Goal: Information Seeking & Learning: Check status

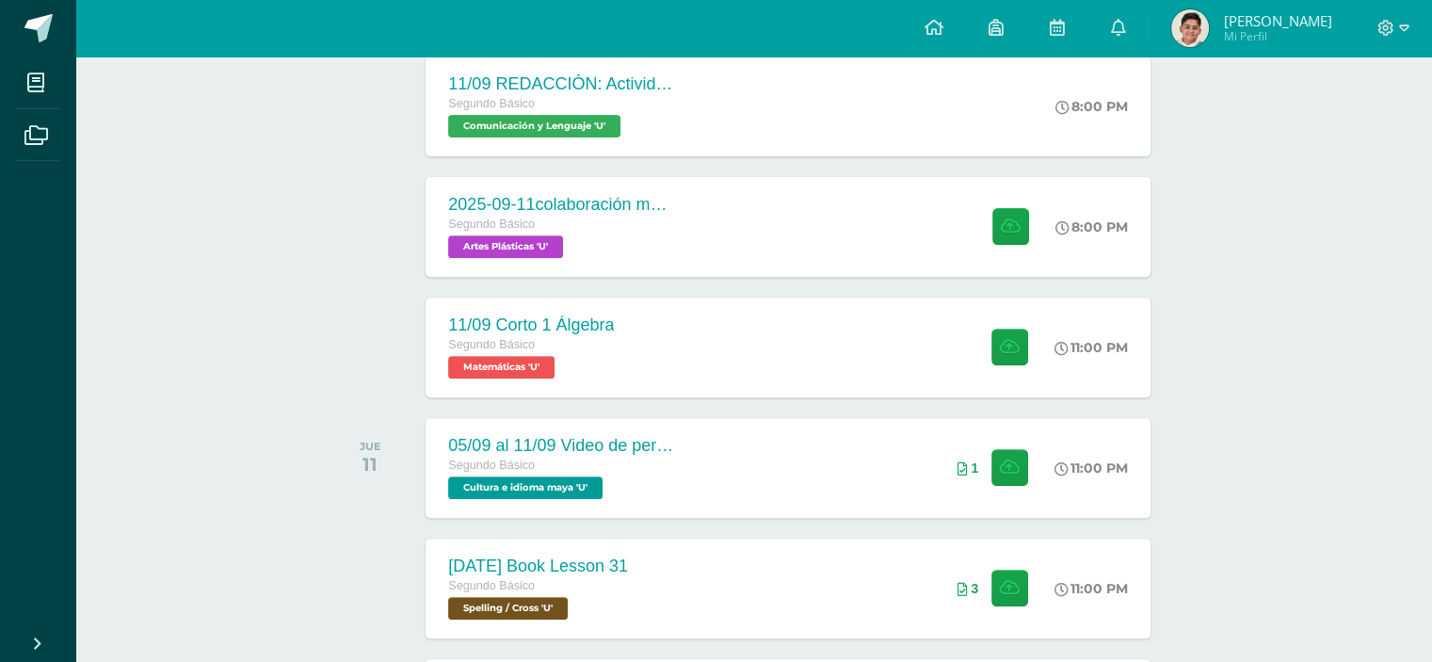
scroll to position [677, 0]
drag, startPoint x: 1286, startPoint y: 27, endPoint x: 1291, endPoint y: 18, distance: 10.5
click at [1291, 18] on span "[PERSON_NAME]" at bounding box center [1277, 20] width 108 height 19
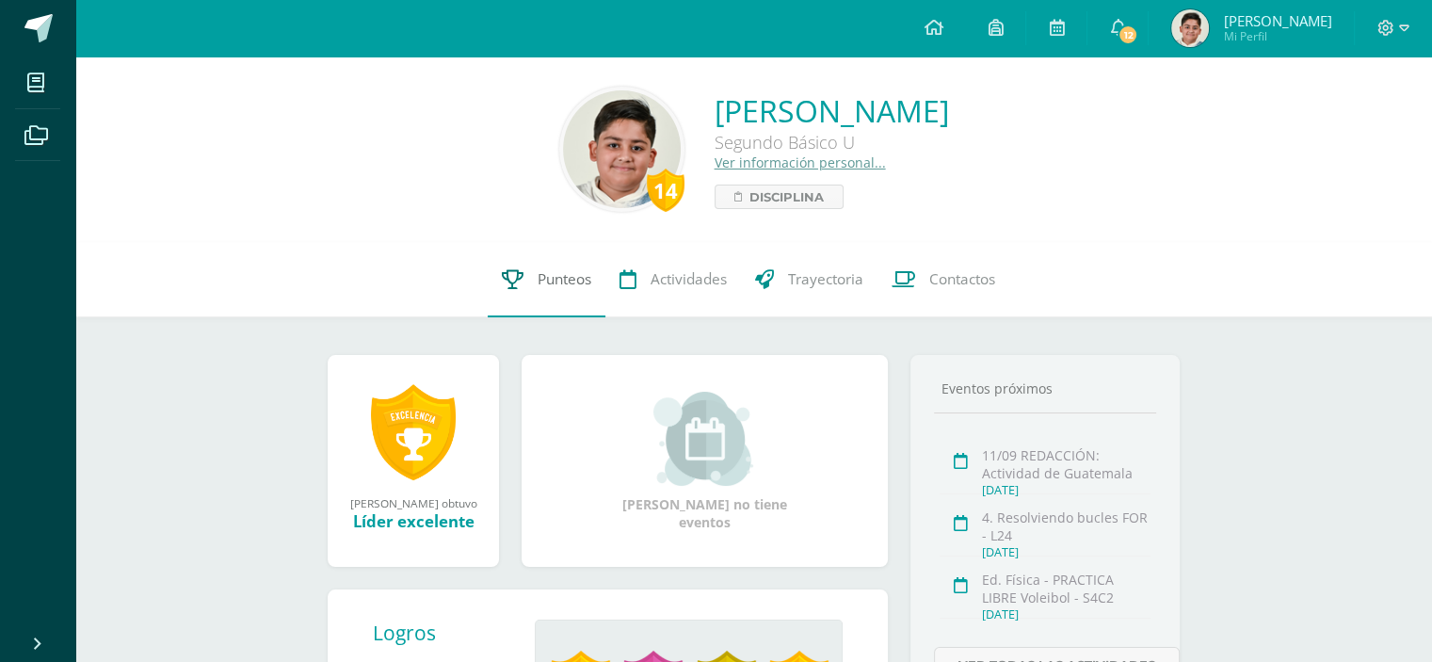
click at [554, 287] on span "Punteos" at bounding box center [565, 279] width 54 height 20
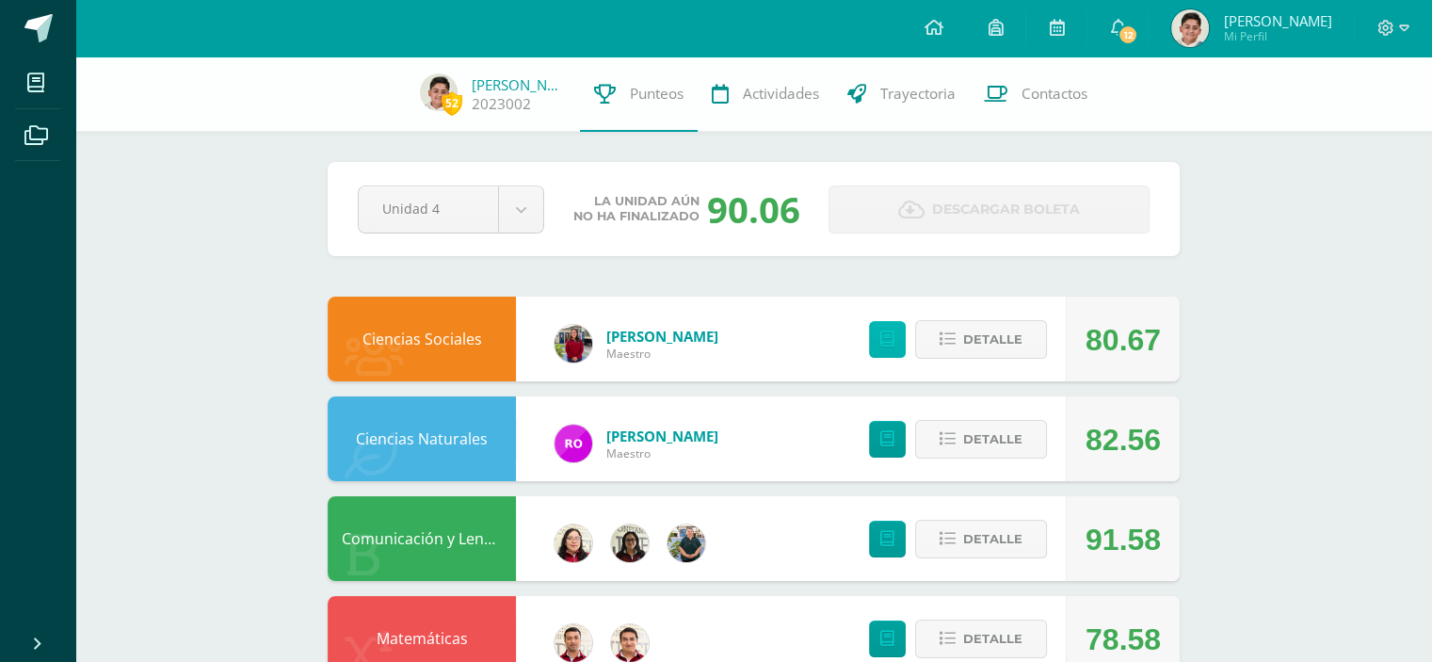
click at [893, 336] on icon at bounding box center [887, 339] width 14 height 16
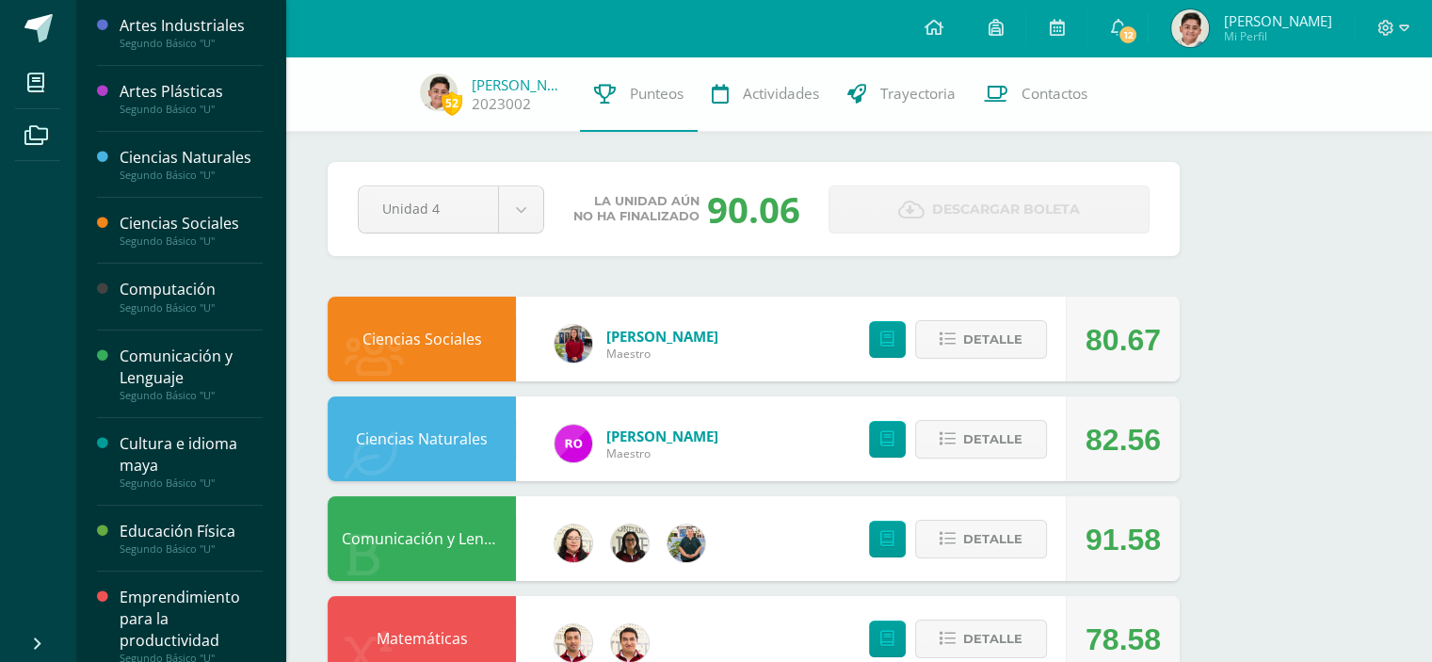
click at [13, 74] on li "Mis cursos" at bounding box center [37, 82] width 75 height 53
click at [148, 229] on div "Ciencias Sociales" at bounding box center [191, 224] width 143 height 22
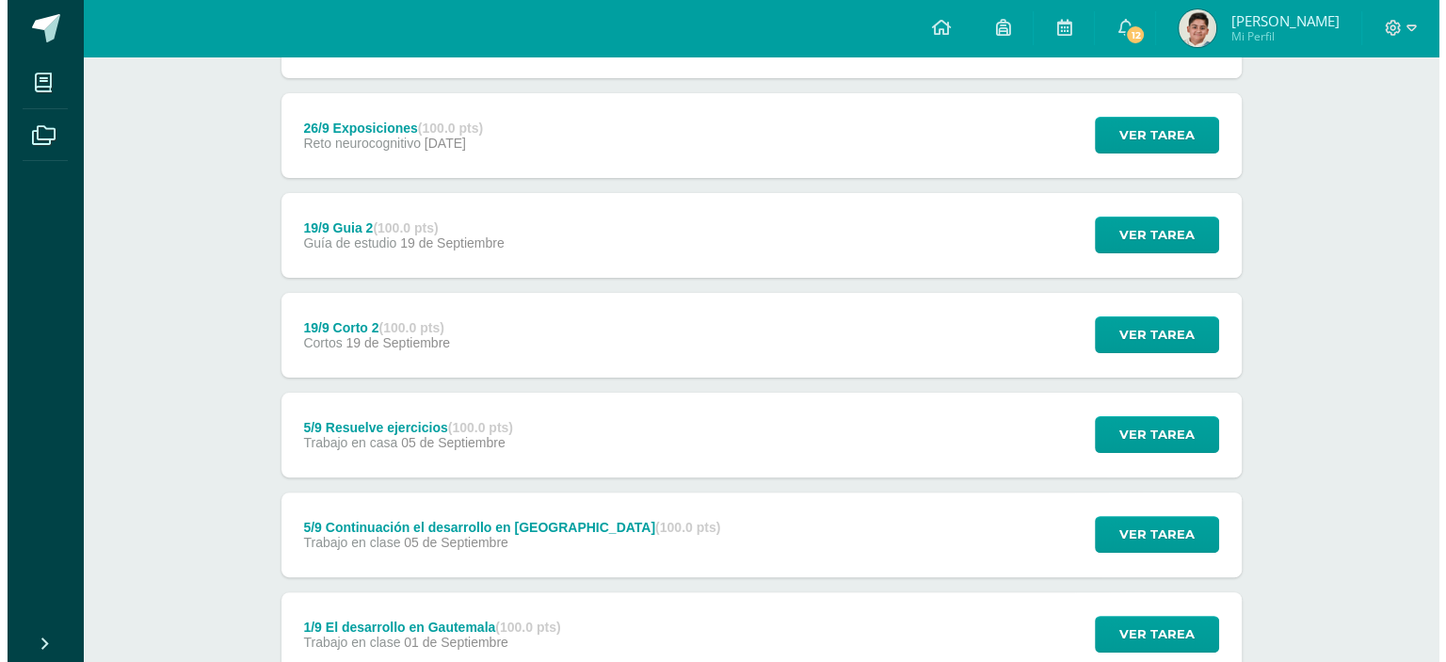
scroll to position [753, 0]
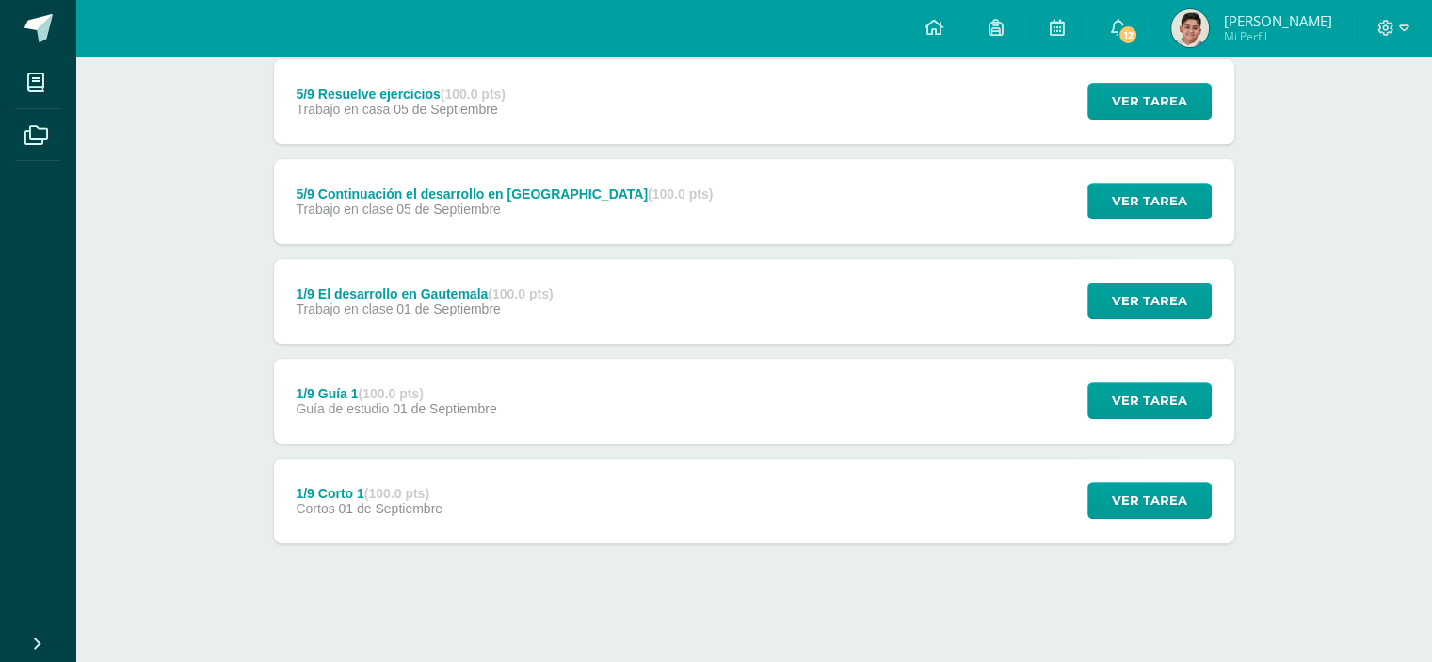
click at [527, 438] on div "1/9 Guía 1 (100.0 pts) Guía de estudio 01 de Septiembre Ver tarea 1/9 Guía 1 Ci…" at bounding box center [754, 401] width 960 height 85
